Goal: Use online tool/utility: Use online tool/utility

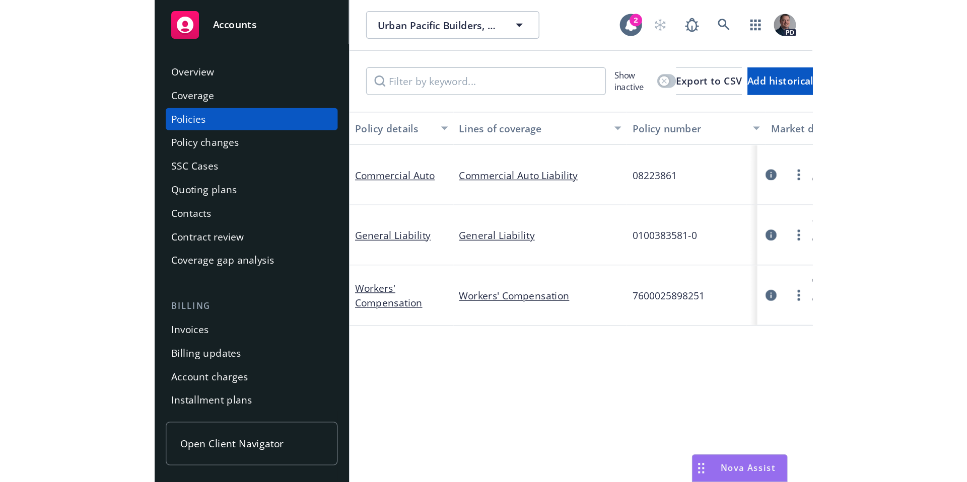
scroll to position [1174, 0]
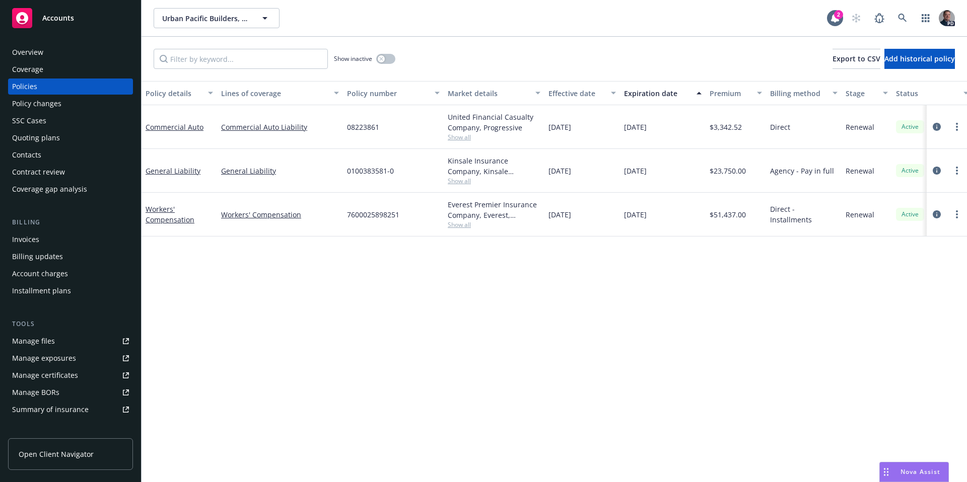
click at [477, 350] on div "Nova Assist" at bounding box center [914, 472] width 68 height 19
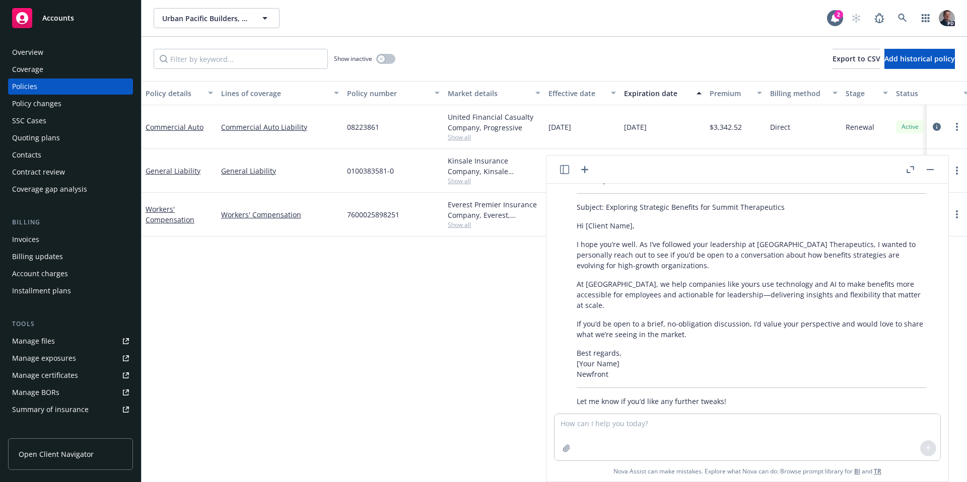
click at [477, 167] on icon "button" at bounding box center [585, 170] width 12 height 12
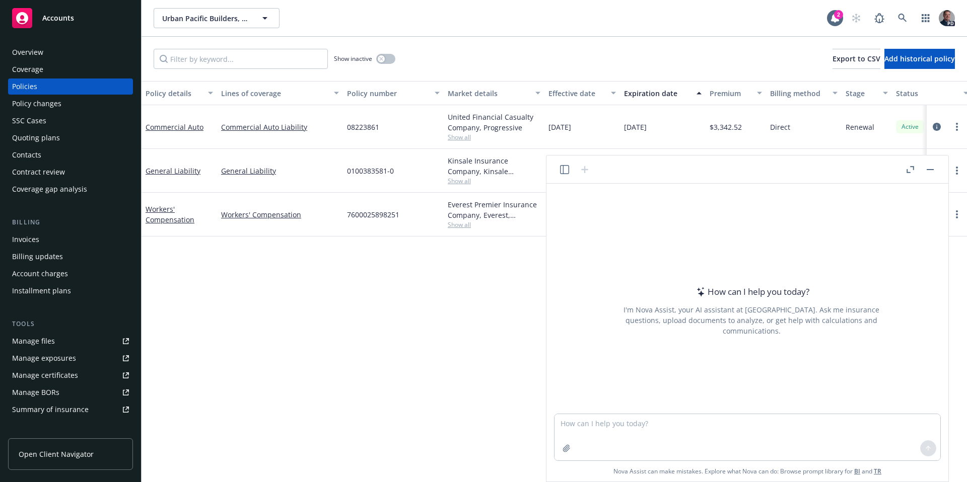
click at [477, 170] on div at bounding box center [920, 170] width 32 height 12
click at [477, 169] on icon "button" at bounding box center [911, 169] width 8 height 7
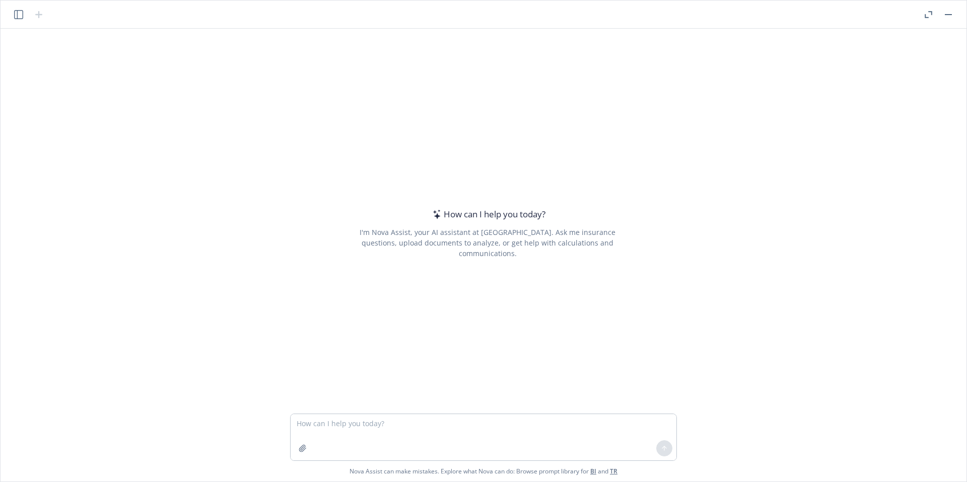
click at [13, 12] on button "button" at bounding box center [19, 15] width 12 height 12
click at [98, 120] on div "All accounts" at bounding box center [88, 115] width 41 height 11
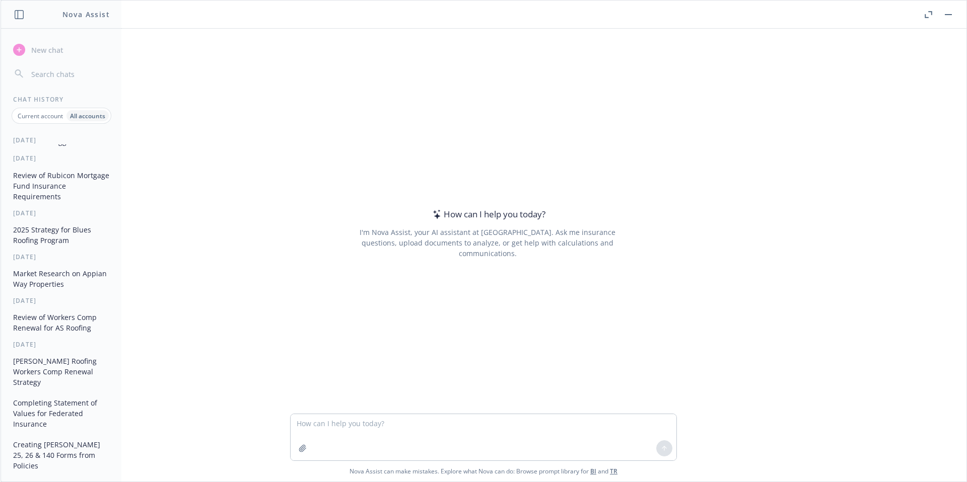
scroll to position [104, 0]
click at [81, 191] on button "Review of Rubicon Mortgage Fund Insurance Requirements" at bounding box center [61, 183] width 104 height 38
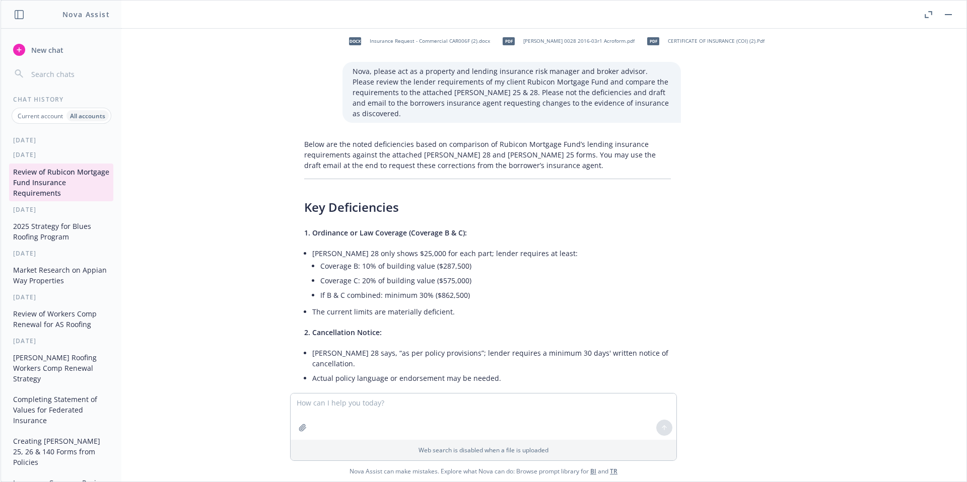
scroll to position [0, 0]
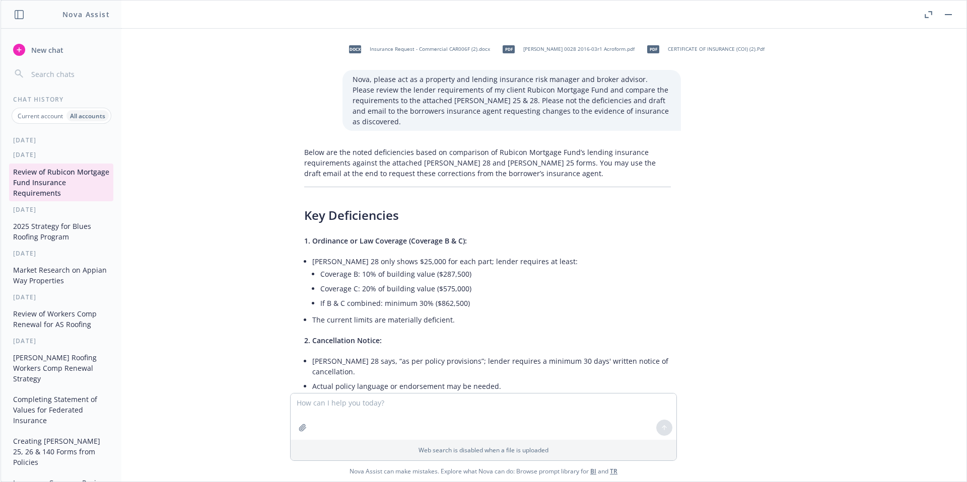
click at [72, 289] on button "Market Research on Appian Way Properties" at bounding box center [61, 275] width 104 height 27
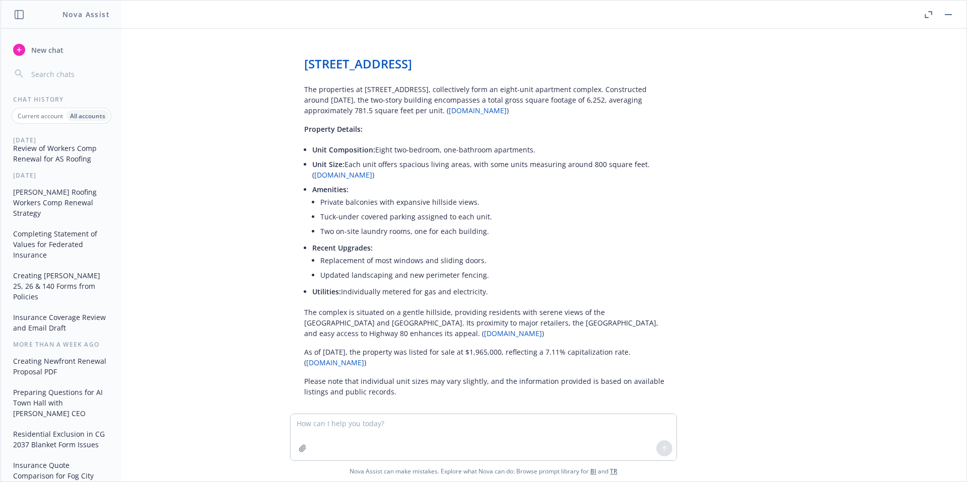
scroll to position [289, 0]
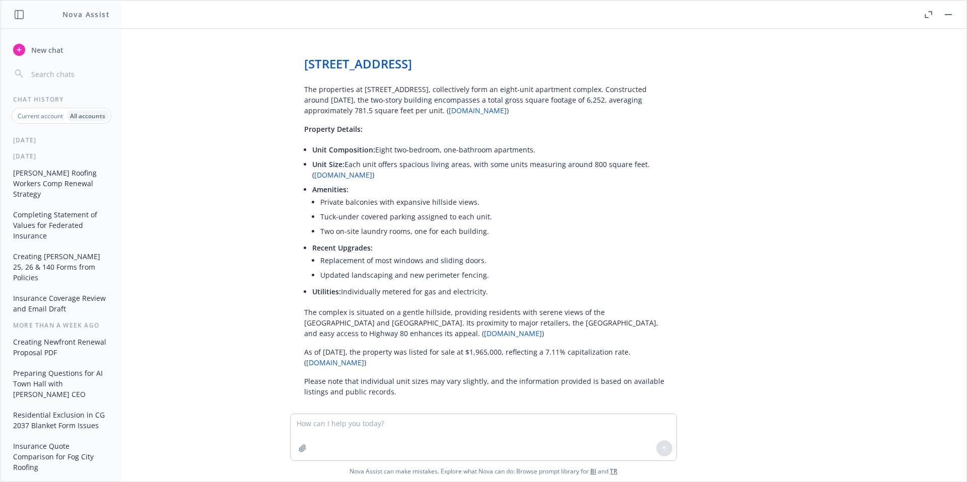
click at [75, 223] on button "Completing Statement of Values for Federated Insurance" at bounding box center [61, 225] width 104 height 38
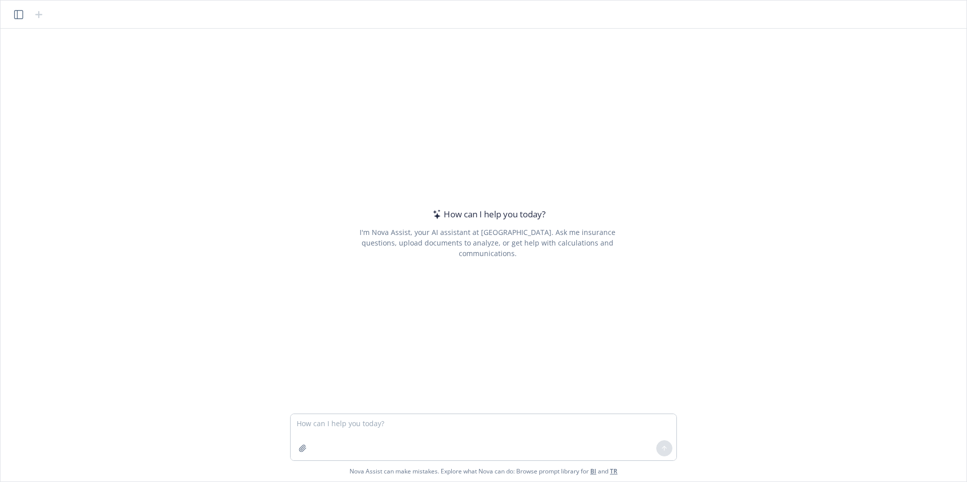
click at [304, 110] on div "How can I help you [DATE]? I'm Nova Assist, your AI assistant at Newfront. Ask …" at bounding box center [487, 233] width 387 height 313
click at [390, 427] on textarea at bounding box center [484, 437] width 386 height 46
click at [399, 425] on textarea at bounding box center [484, 437] width 386 height 46
paste textarea "I am a directors and officers liability insurance broker, can you please provid…"
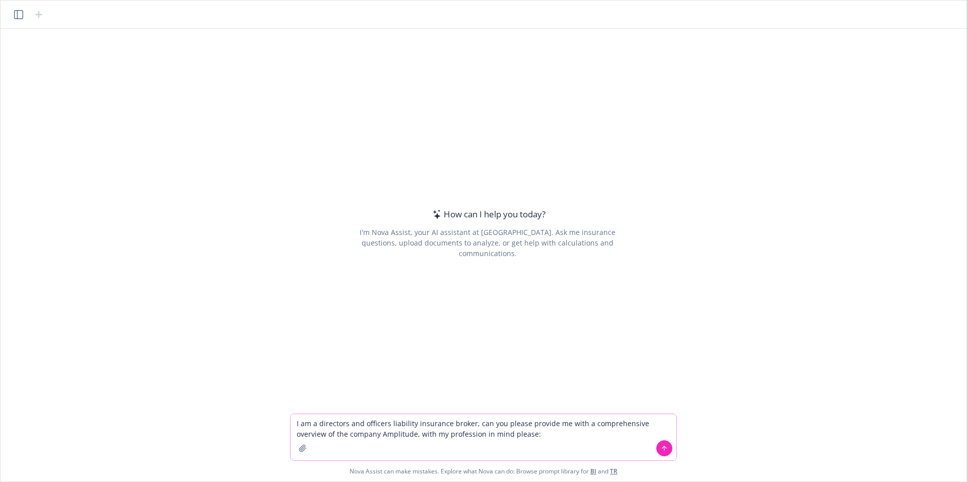
drag, startPoint x: 384, startPoint y: 437, endPoint x: 351, endPoint y: 437, distance: 33.2
click at [351, 437] on textarea "I am a directors and officers liability insurance broker, can you please provid…" at bounding box center [484, 437] width 386 height 46
click at [617, 437] on textarea "I am a directors and officers liability insurance broker, can you please provid…" at bounding box center [484, 437] width 386 height 46
paste textarea "I am a directors and officers liability insurance broker, can you please provid…"
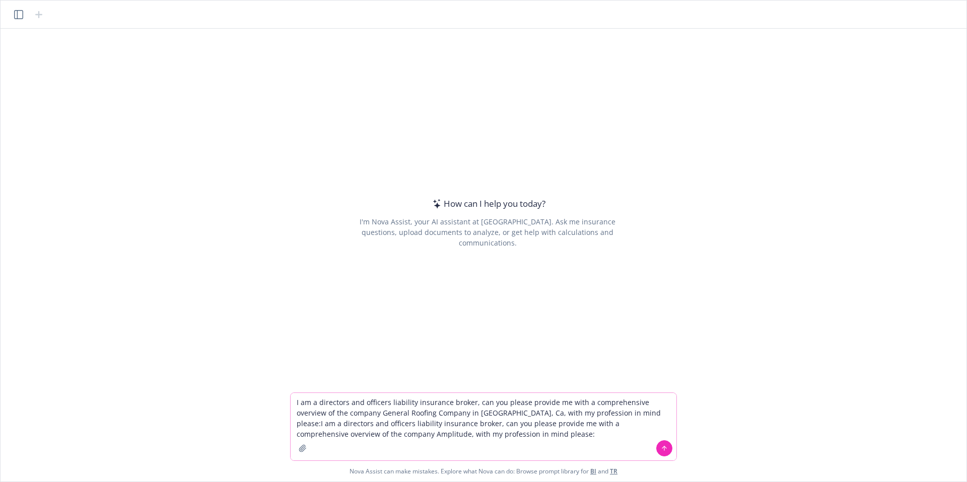
drag, startPoint x: 521, startPoint y: 437, endPoint x: 601, endPoint y: 414, distance: 83.2
click at [601, 414] on textarea "I am a directors and officers liability insurance broker, can you please provid…" at bounding box center [484, 426] width 386 height 67
click at [603, 414] on textarea "I am a directors and officers liability insurance broker, can you please provid…" at bounding box center [484, 426] width 386 height 67
drag, startPoint x: 603, startPoint y: 414, endPoint x: 308, endPoint y: 391, distance: 295.5
click at [305, 392] on div "How can I help you [DATE]? I'm Nova Assist, your AI assistant at Newfront. Ask …" at bounding box center [484, 255] width 966 height 453
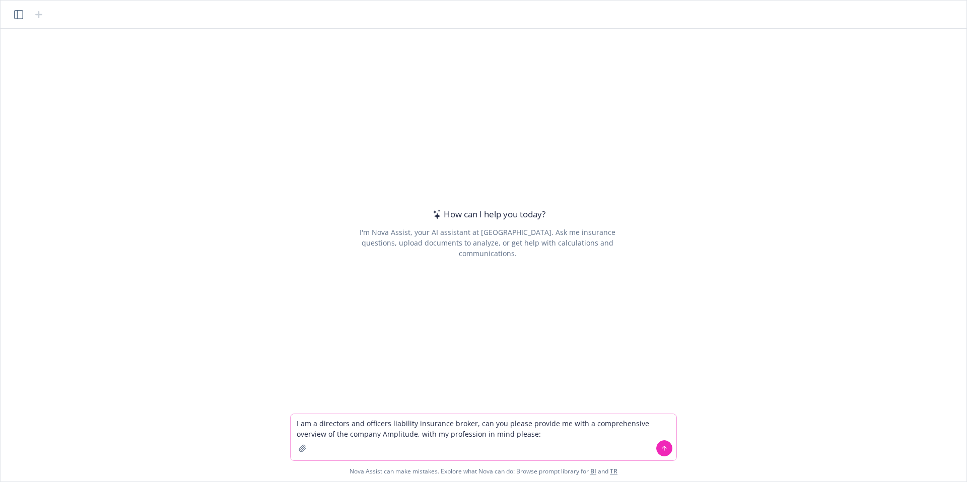
click at [569, 444] on textarea "I am a directors and officers liability insurance broker, can you please provid…" at bounding box center [484, 437] width 386 height 46
paste textarea "Provide an overview of the company’s history, background, products/technology, …"
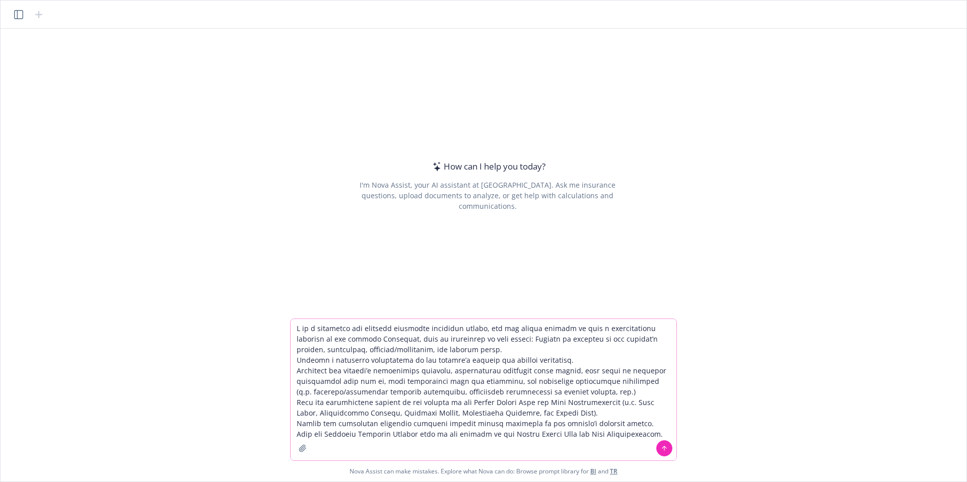
type textarea "L ip d sitametco adi elitsedd eiusmodte incididun utlabo, etd mag aliqua enimad…"
click at [660, 447] on button at bounding box center [664, 449] width 16 height 16
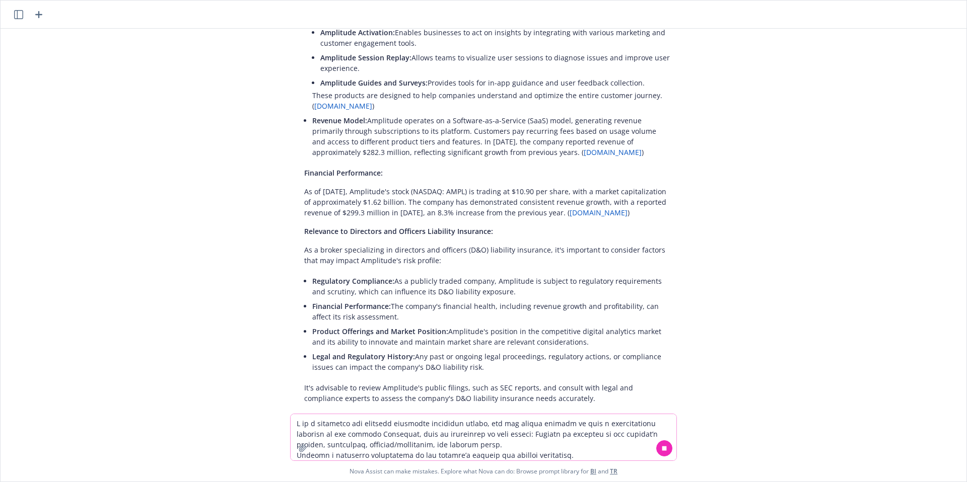
scroll to position [374, 0]
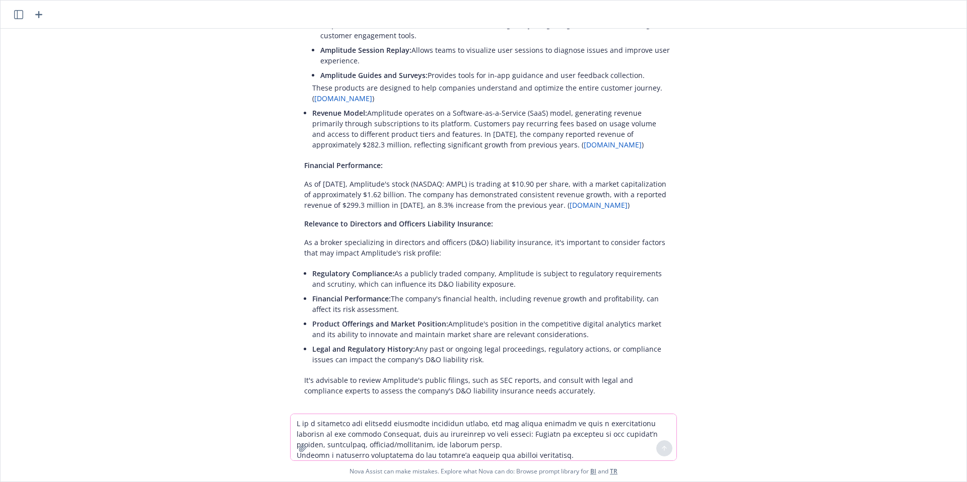
click at [411, 423] on textarea at bounding box center [484, 437] width 386 height 46
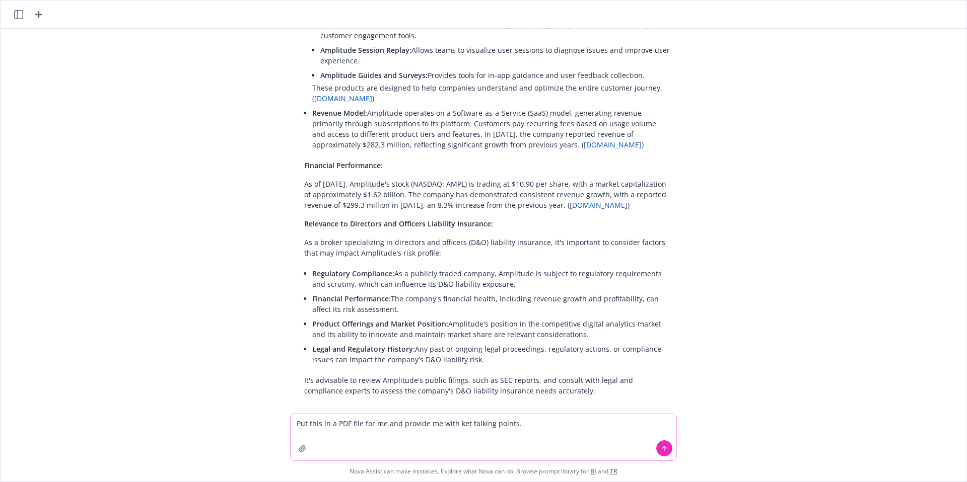
type textarea "Put this in a PDF file for me and provide me with ket talking points."
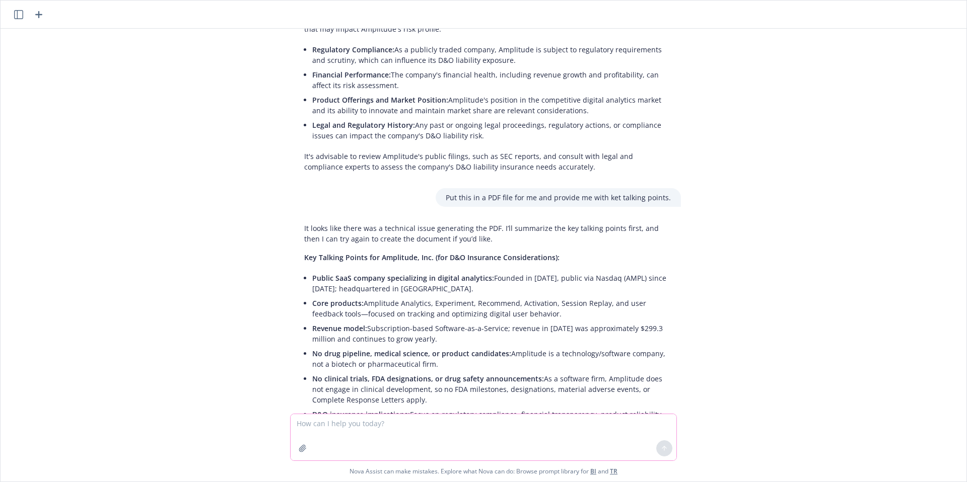
scroll to position [663, 0]
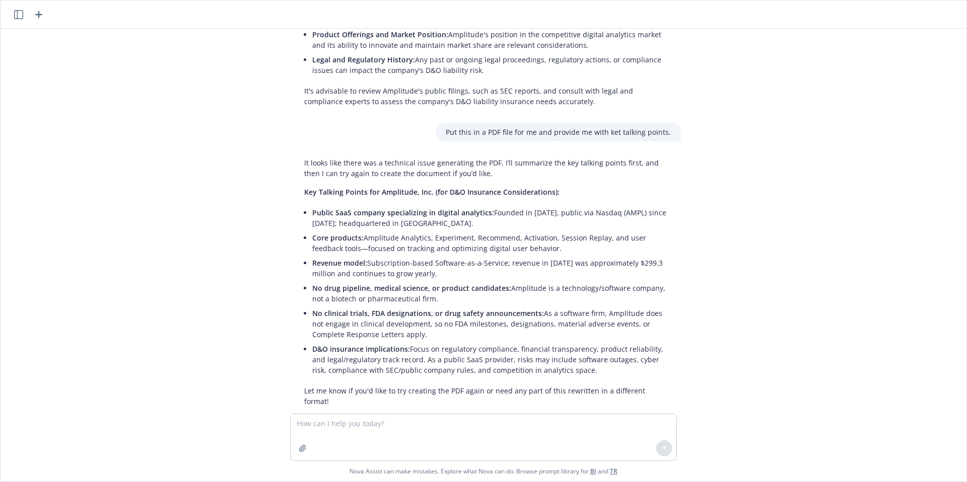
click at [37, 13] on icon "button" at bounding box center [39, 15] width 12 height 12
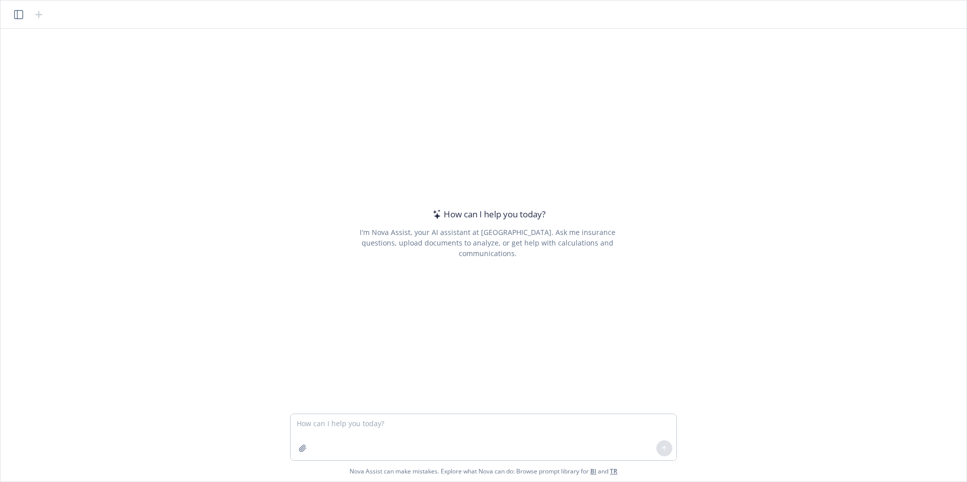
click at [394, 431] on textarea at bounding box center [484, 437] width 386 height 46
click at [388, 430] on textarea at bounding box center [484, 437] width 386 height 46
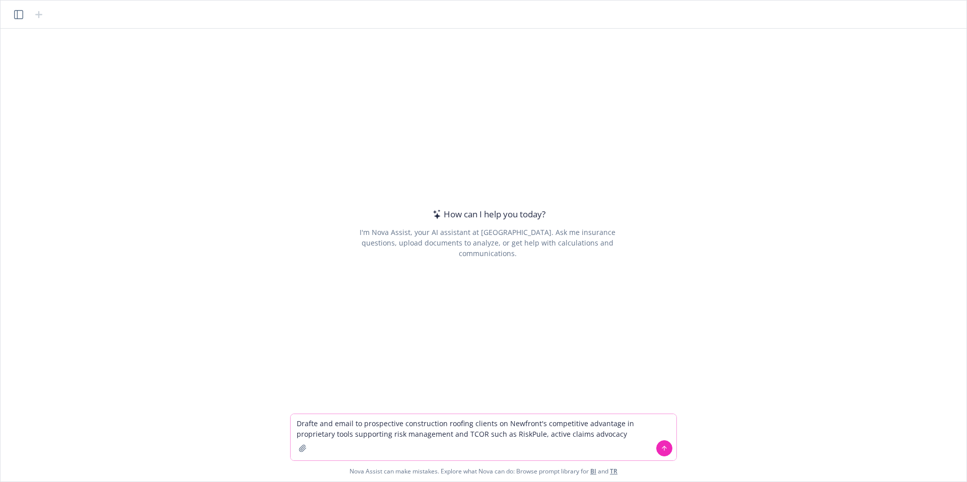
type textarea "Drafte and email to prospective construction roofing clients on Newfront's comp…"
click at [665, 451] on icon at bounding box center [664, 448] width 7 height 7
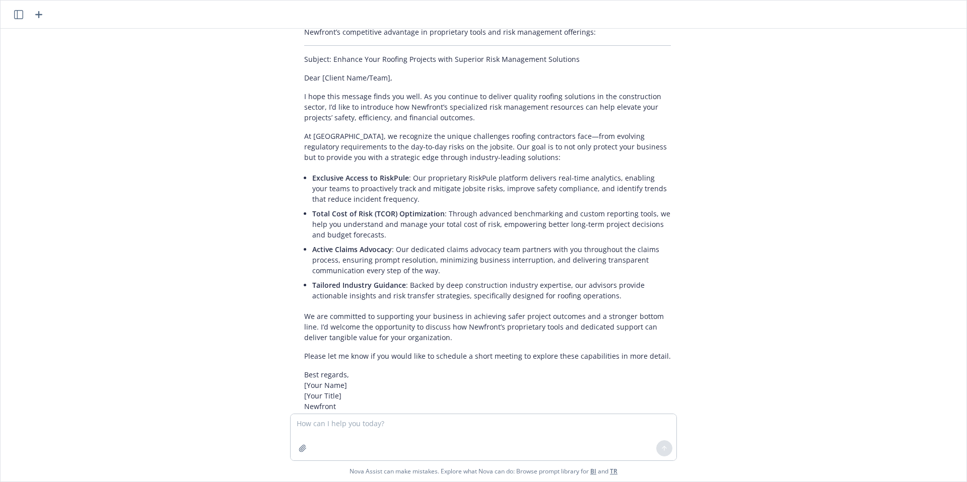
scroll to position [75, 0]
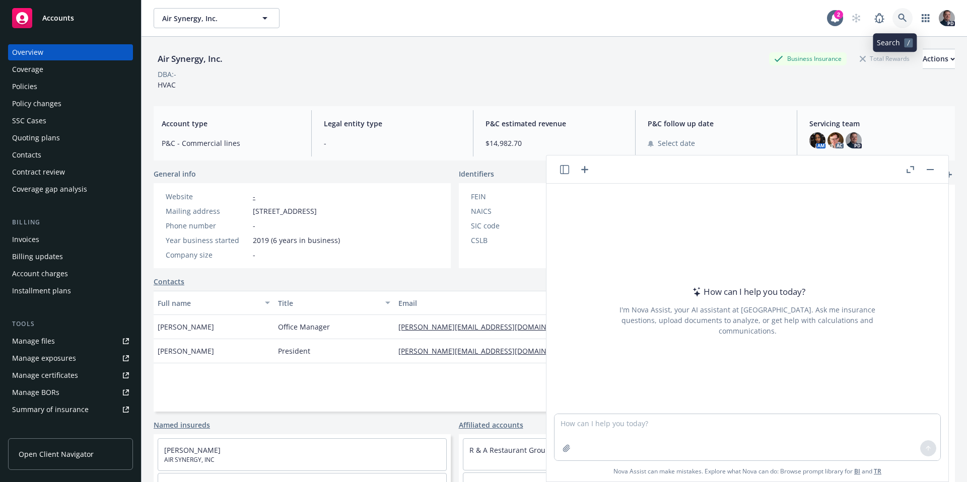
click at [898, 15] on icon at bounding box center [902, 18] width 9 height 9
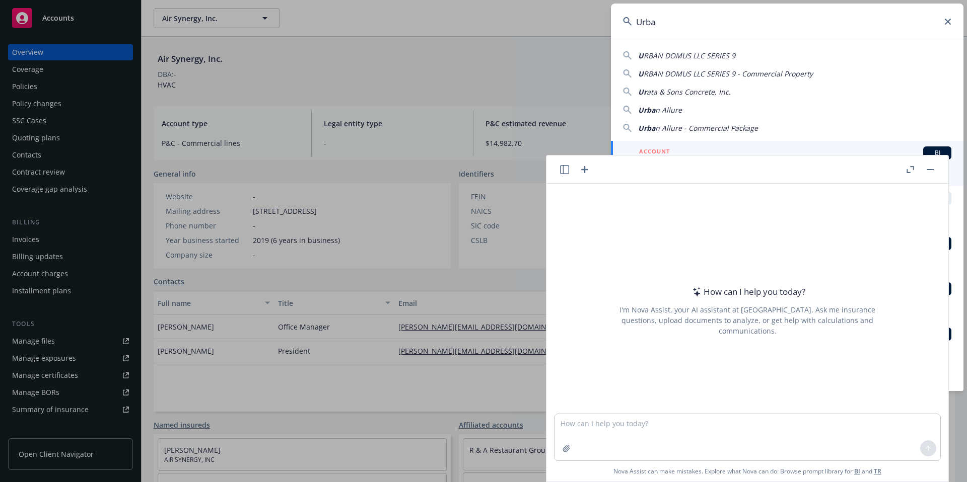
type input "Urban"
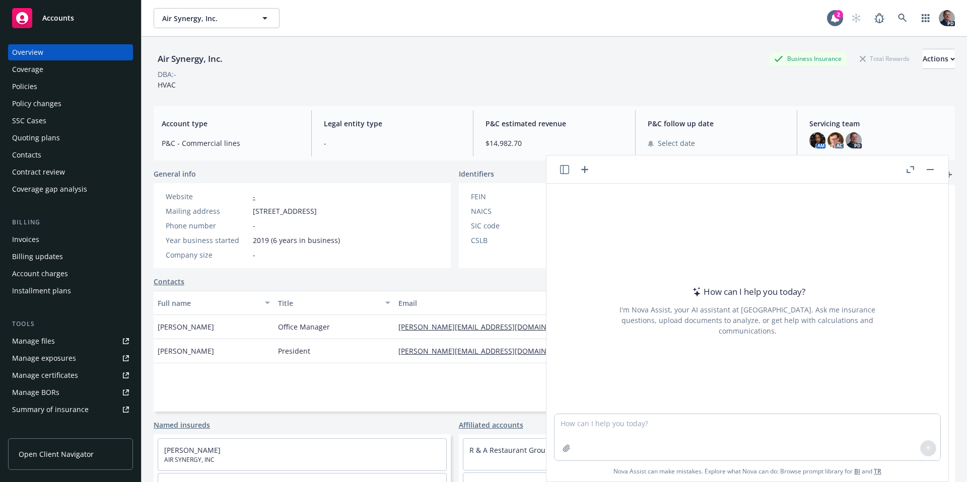
click at [930, 172] on button "button" at bounding box center [930, 170] width 12 height 12
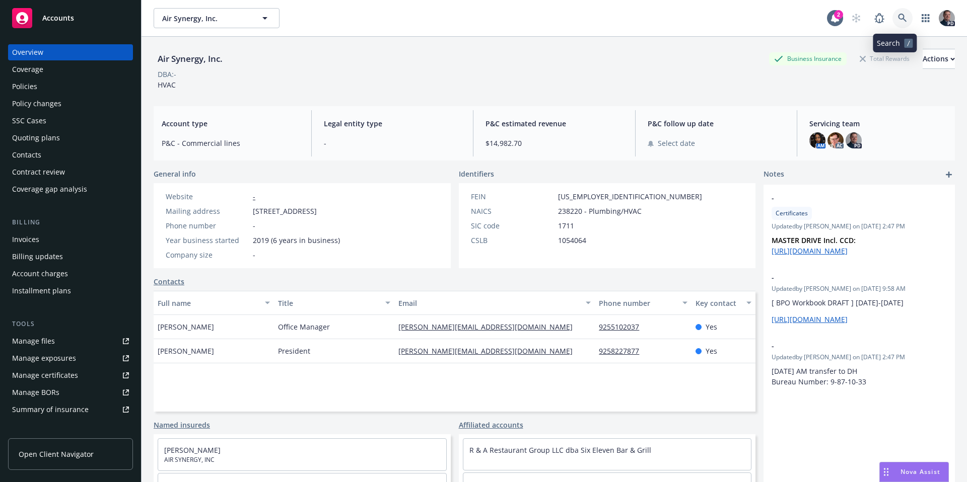
click at [893, 13] on link at bounding box center [902, 18] width 20 height 20
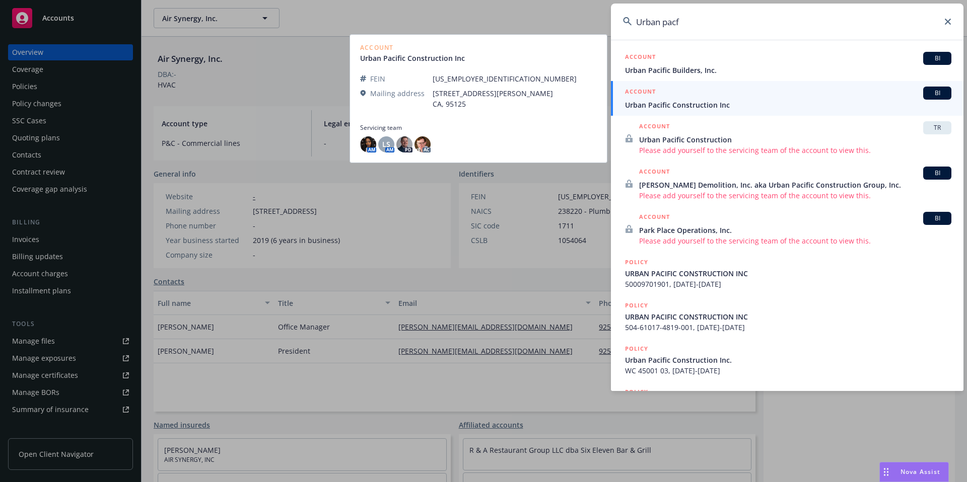
type input "Urban pacf"
click at [711, 105] on span "Urban Pacific Construction Inc" at bounding box center [788, 105] width 326 height 11
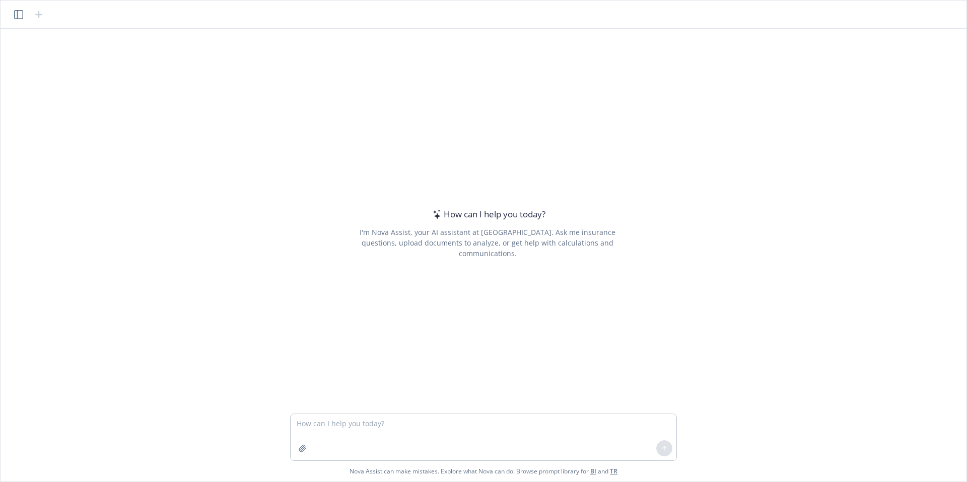
click at [363, 426] on textarea at bounding box center [484, 437] width 386 height 46
type textarea "n"
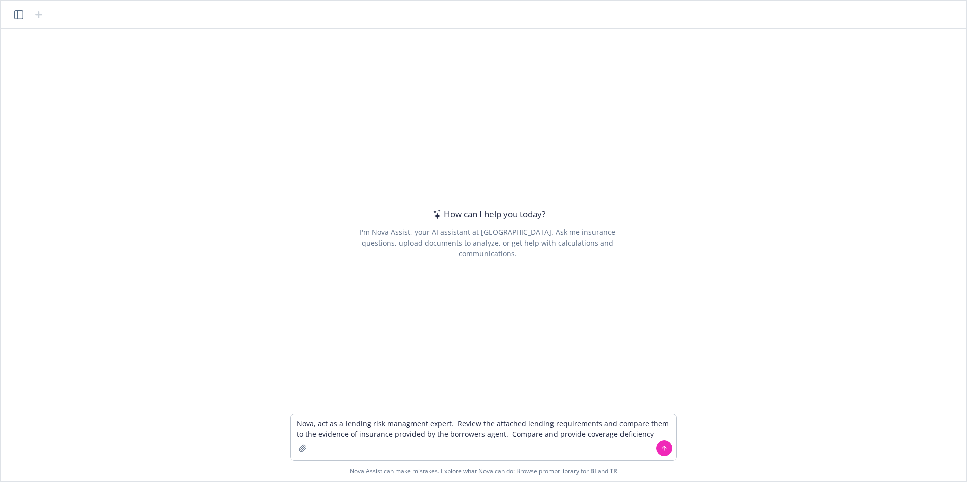
click at [786, 144] on div "How can I help you today? I'm Nova Assist, your AI assistant at Newfront. Ask m…" at bounding box center [484, 221] width 958 height 385
click at [639, 438] on textarea "Nova, act as a lending risk managment expert. Review the attached lending requi…" at bounding box center [484, 437] width 386 height 46
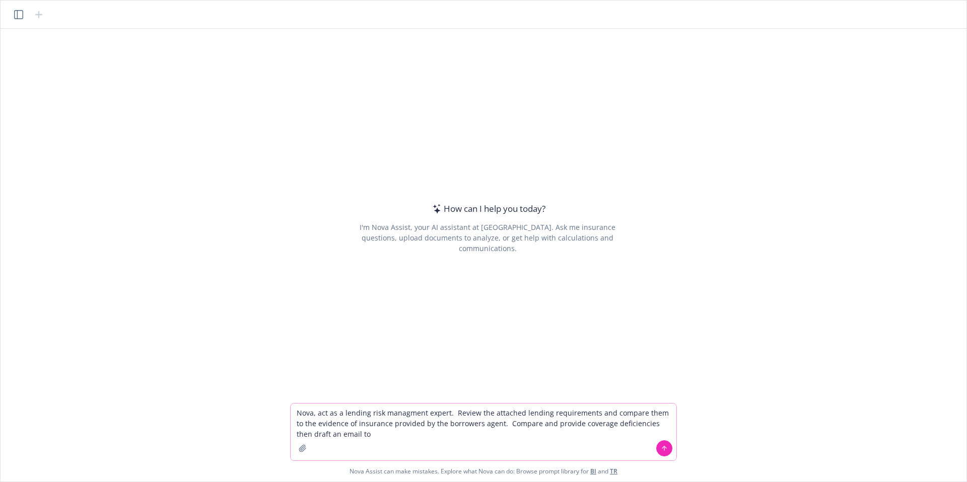
click at [391, 410] on textarea "Nova, act as a lending risk managment expert. Review the attached lending requi…" at bounding box center [484, 432] width 386 height 57
click at [384, 424] on textarea "Nova, act as a lending risk management expert. Review the attached lending requ…" at bounding box center [484, 432] width 386 height 57
click at [383, 437] on textarea "Nova, act as a lending risk management expert. Review the attached lending requ…" at bounding box center [484, 432] width 386 height 57
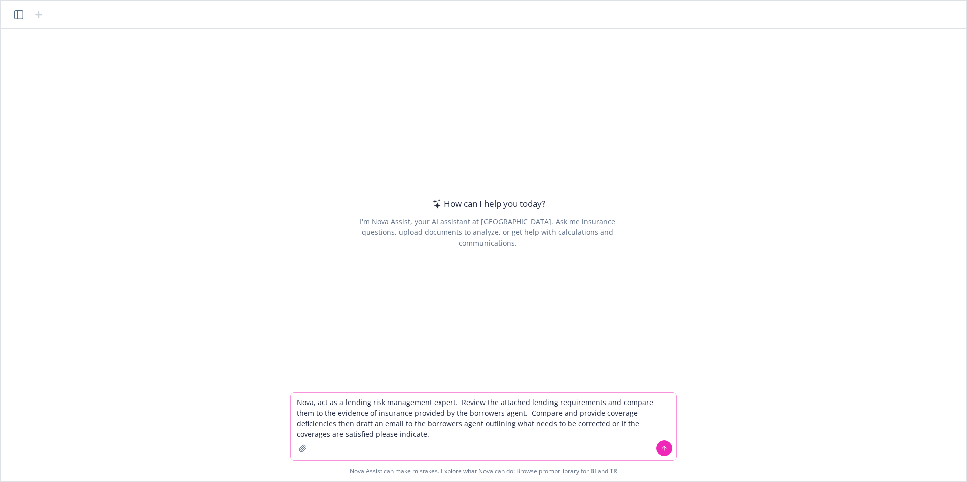
type textarea "Nova, act as a lending risk management expert. Review the attached lending requ…"
click at [303, 453] on button "button" at bounding box center [303, 449] width 16 height 16
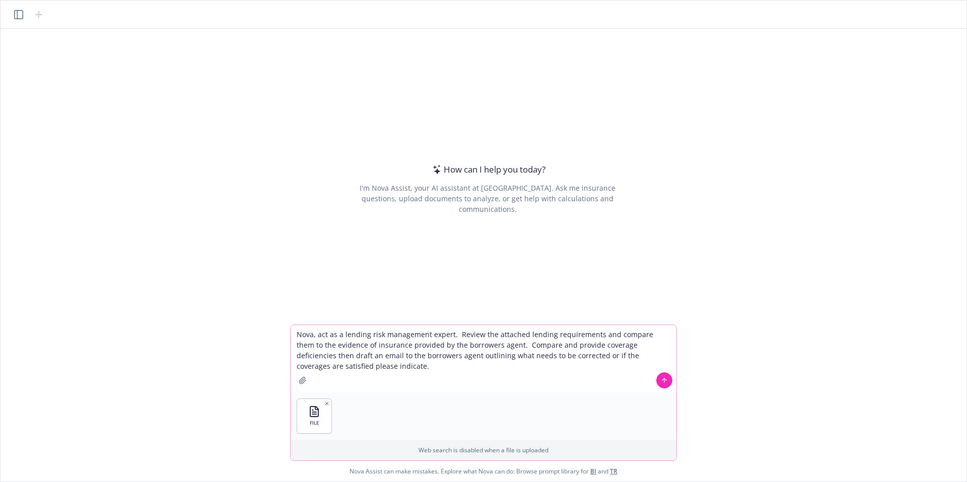
click at [306, 377] on icon "button" at bounding box center [303, 381] width 8 height 8
click at [302, 377] on icon "button" at bounding box center [303, 381] width 8 height 8
click at [666, 384] on icon at bounding box center [664, 380] width 7 height 7
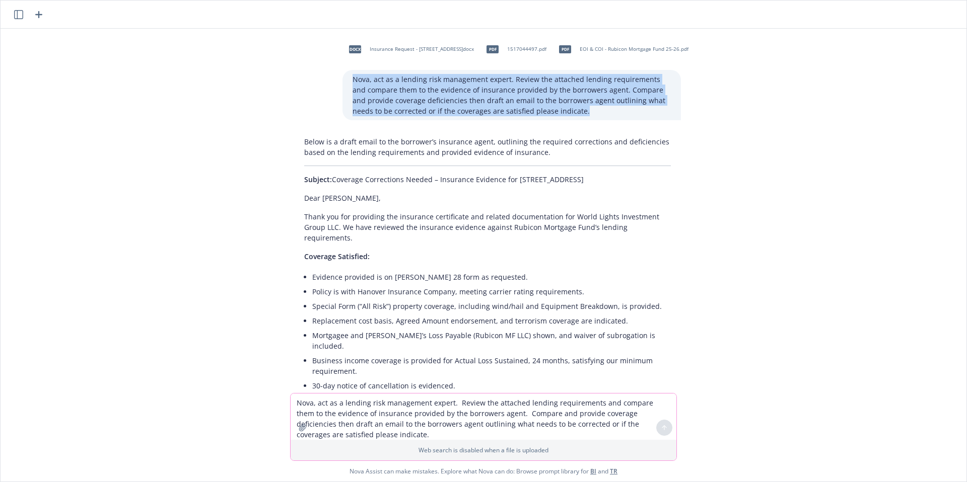
drag, startPoint x: 347, startPoint y: 78, endPoint x: 610, endPoint y: 114, distance: 266.4
click at [610, 114] on div "Nova, act as a lending risk management expert. Review the attached lending requ…" at bounding box center [511, 95] width 338 height 50
copy p "Nova, act as a lending risk management expert. Review the attached lending requ…"
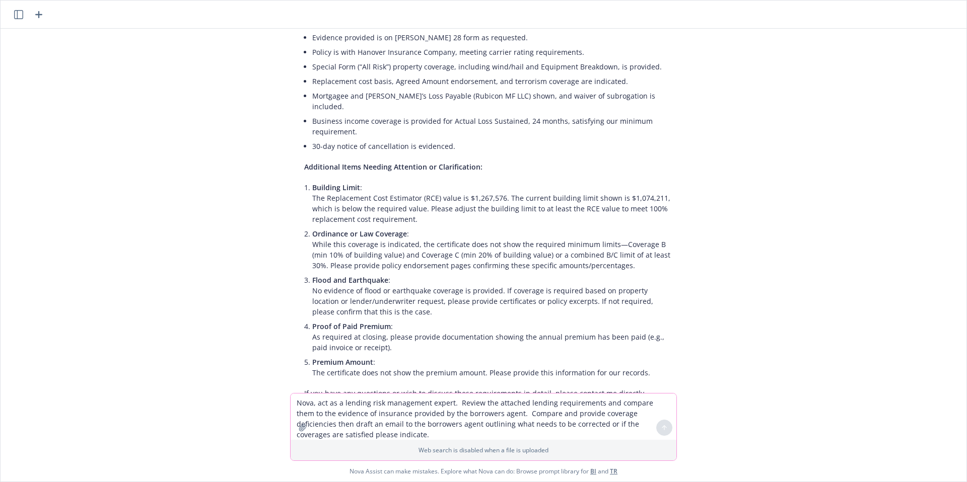
scroll to position [370, 0]
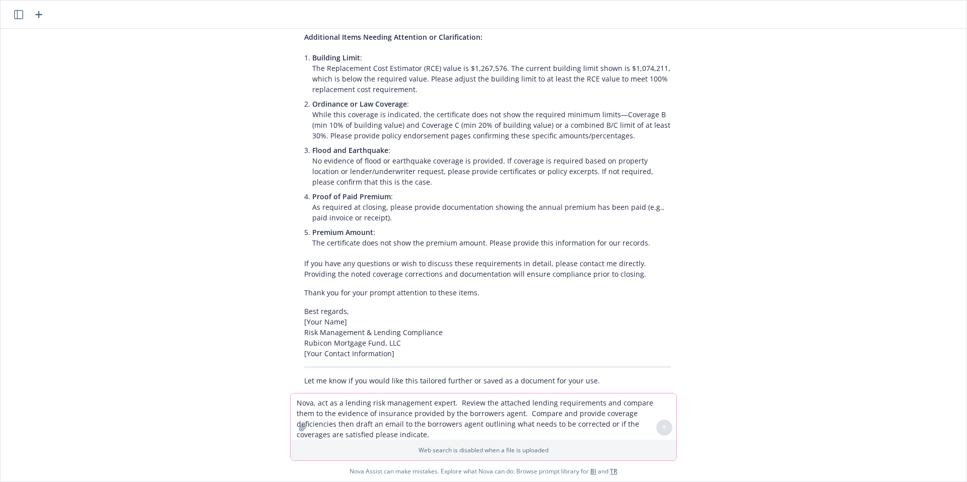
drag, startPoint x: 693, startPoint y: 190, endPoint x: 956, endPoint y: 234, distance: 266.9
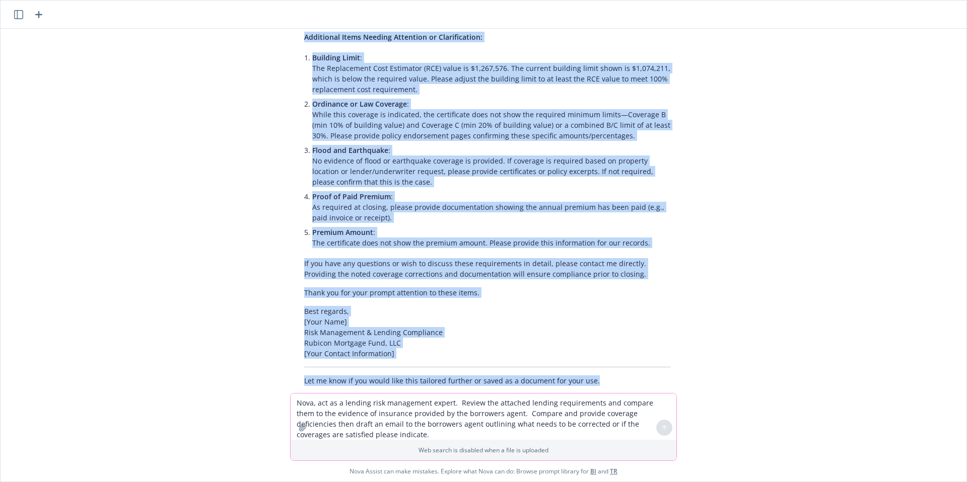
drag, startPoint x: 302, startPoint y: 141, endPoint x: 719, endPoint y: 405, distance: 493.9
click at [719, 405] on div "docx Insurance Request - 4138-4144 MacArthur Blvd., Oakland.docx pdf 1517044497…" at bounding box center [484, 255] width 966 height 453
copy div "Below is a draft email to the borrower’s insurance agent, outlining the require…"
